Goal: Navigation & Orientation: Find specific page/section

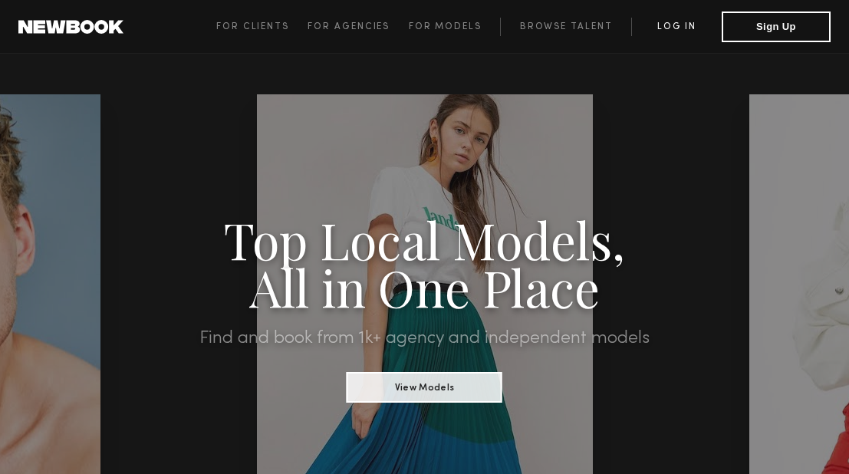
click at [673, 28] on link "Log in" at bounding box center [676, 27] width 91 height 18
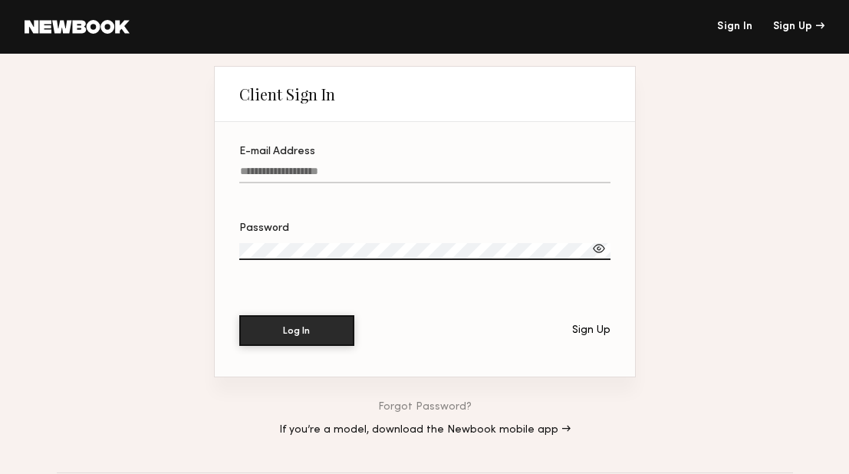
click at [315, 166] on label "E-mail Address" at bounding box center [424, 173] width 371 height 52
click at [315, 166] on input "E-mail Address" at bounding box center [424, 175] width 371 height 18
paste input "**********"
type input "**********"
click at [260, 240] on label "Password" at bounding box center [424, 249] width 371 height 52
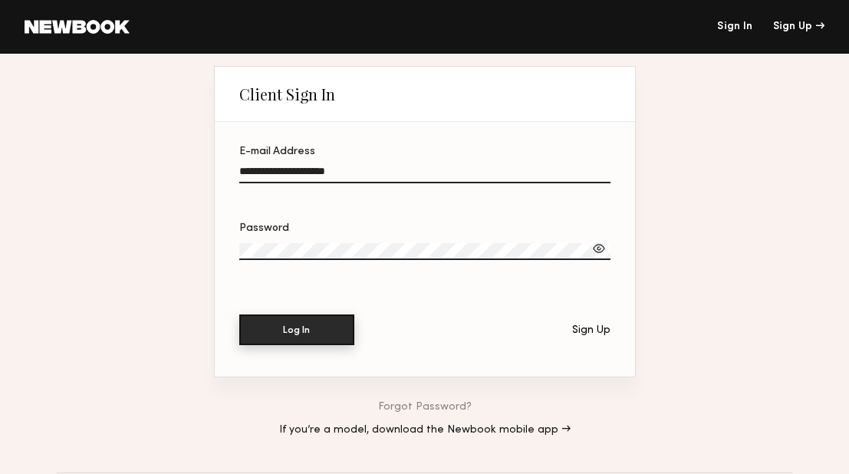
click at [287, 338] on button "Log In" at bounding box center [296, 330] width 115 height 31
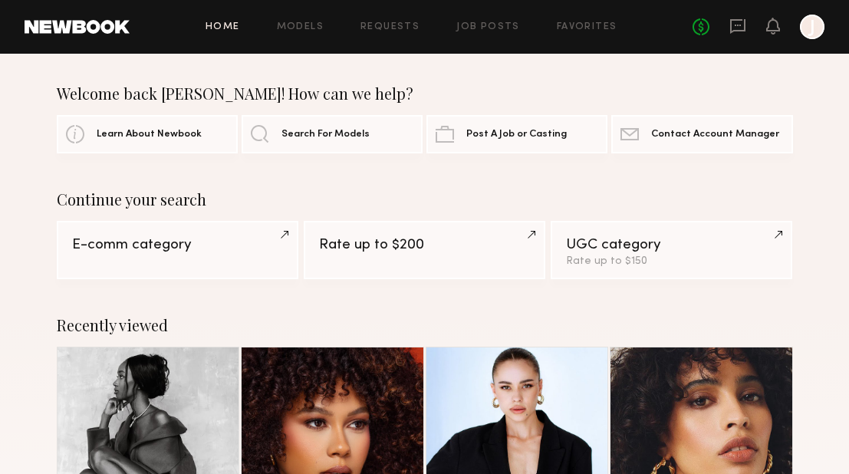
click at [302, 36] on div "Home Models Requests Job Posts Favorites Sign Out No fees up to $5,000 J" at bounding box center [477, 27] width 695 height 25
click at [302, 24] on link "Models" at bounding box center [300, 27] width 47 height 10
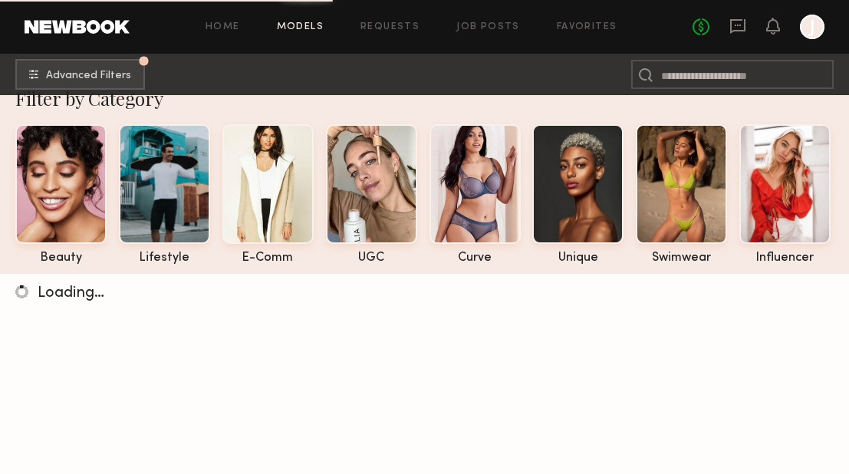
scroll to position [42, 0]
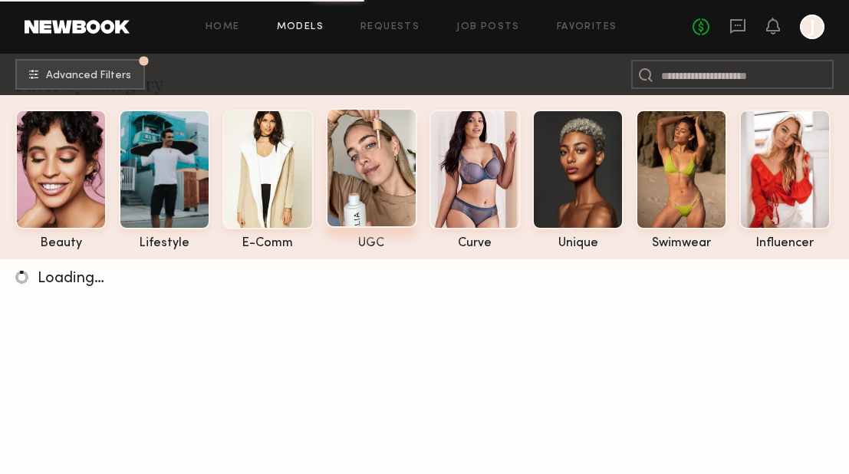
click at [367, 163] on div at bounding box center [371, 168] width 91 height 120
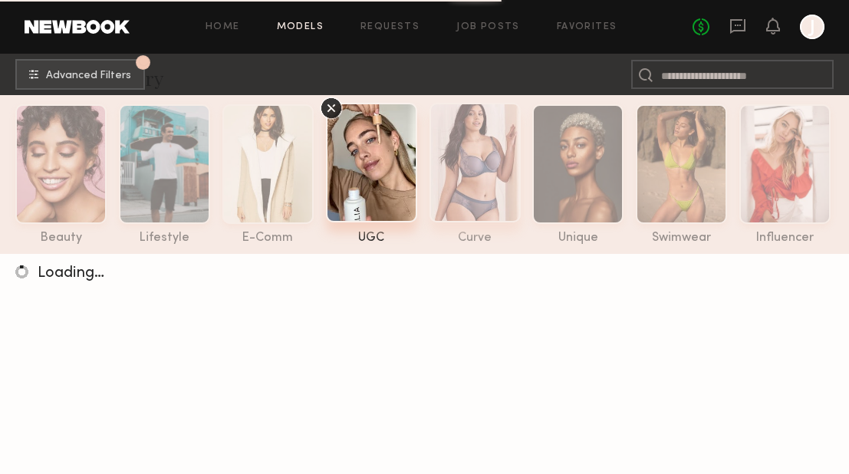
scroll to position [14, 0]
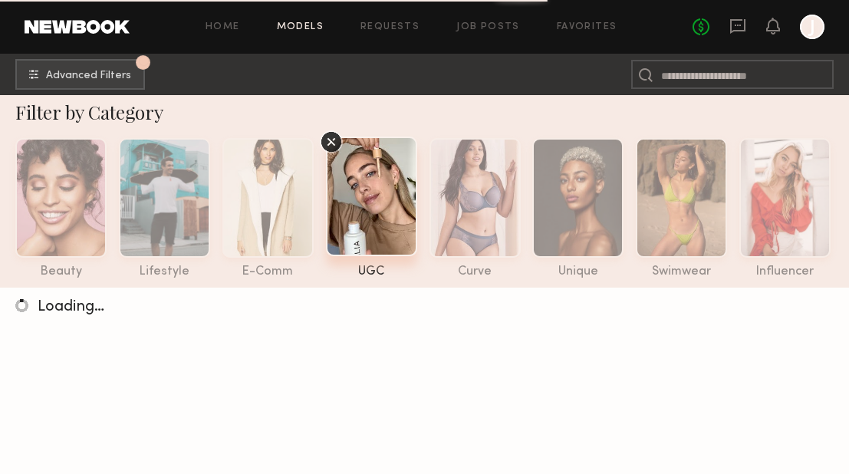
click at [366, 237] on div at bounding box center [371, 197] width 91 height 120
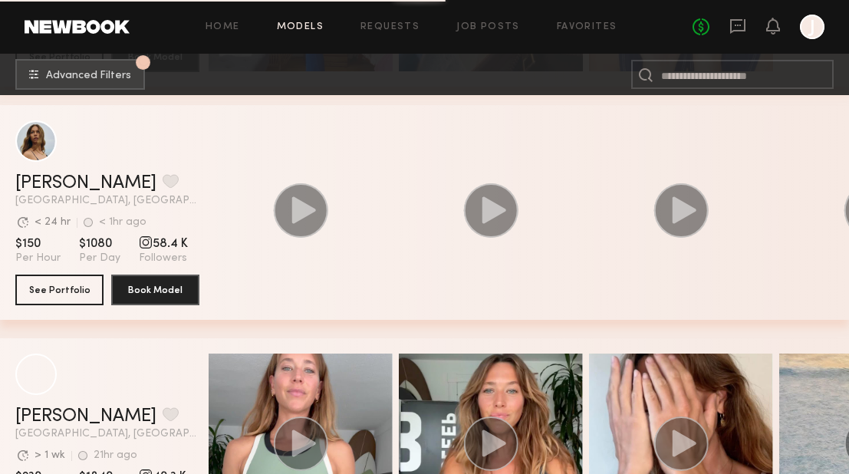
scroll to position [519, 0]
